Goal: Use online tool/utility: Utilize a website feature to perform a specific function

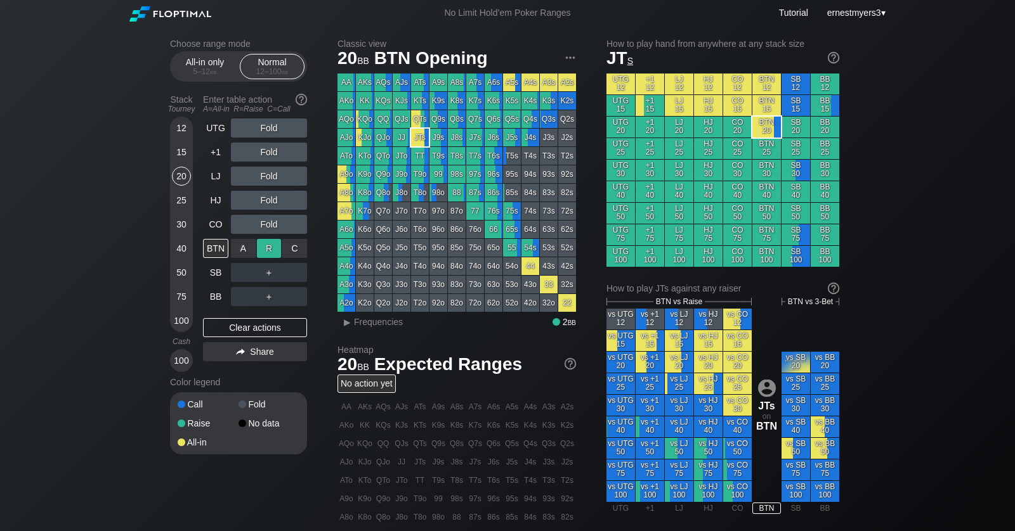
click at [266, 249] on div "R ✕" at bounding box center [269, 248] width 25 height 19
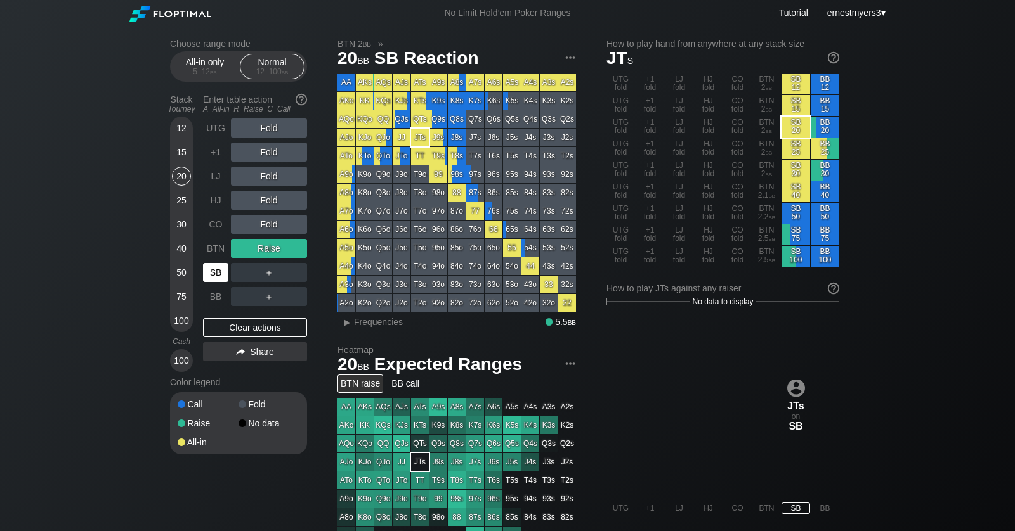
click at [214, 273] on div "SB" at bounding box center [215, 272] width 25 height 19
drag, startPoint x: 277, startPoint y: 245, endPoint x: 270, endPoint y: 246, distance: 7.1
click at [277, 245] on div "R ✕" at bounding box center [269, 248] width 25 height 19
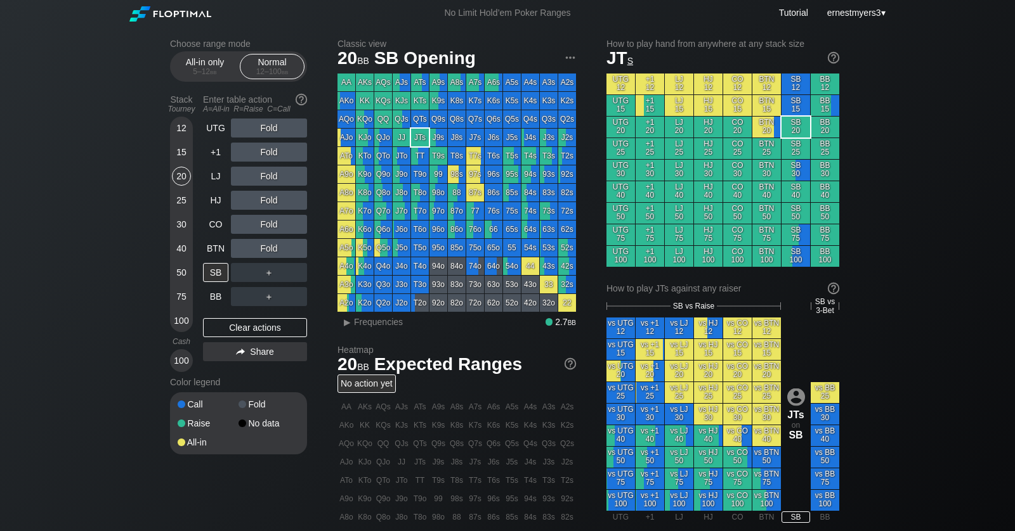
click at [180, 197] on div "25" at bounding box center [181, 200] width 19 height 19
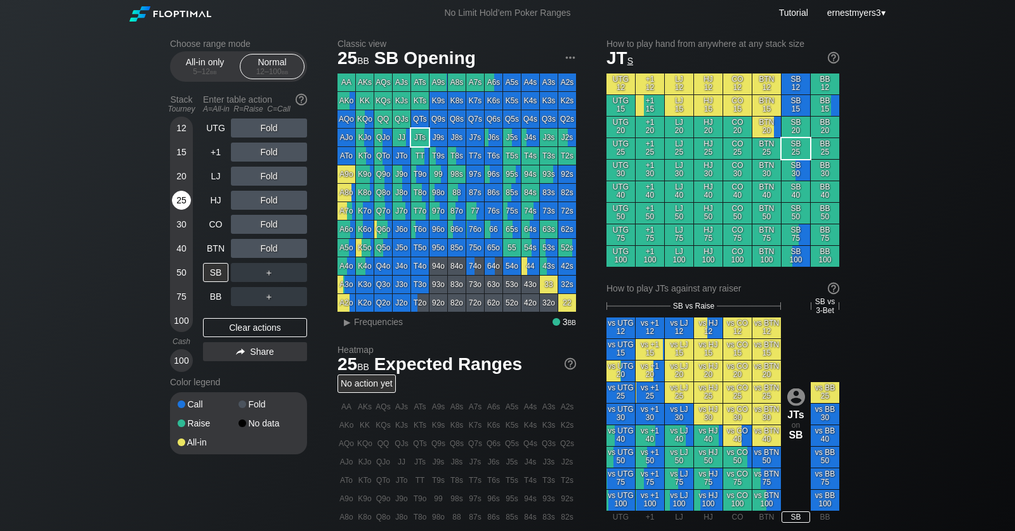
click at [180, 203] on div "25" at bounding box center [181, 200] width 19 height 19
click at [278, 251] on div "R ✕" at bounding box center [269, 248] width 25 height 19
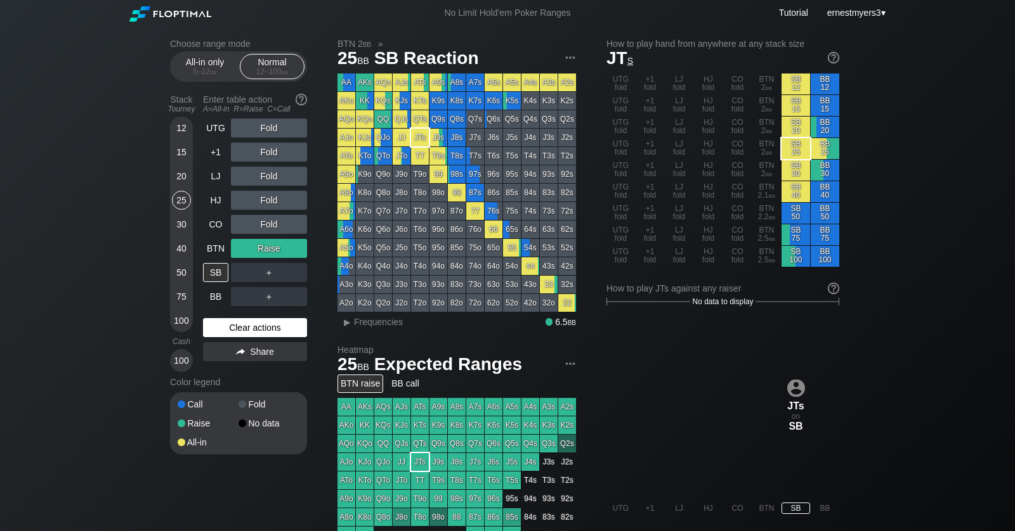
click at [247, 330] on div "Clear actions" at bounding box center [255, 327] width 104 height 19
